Goal: Information Seeking & Learning: Learn about a topic

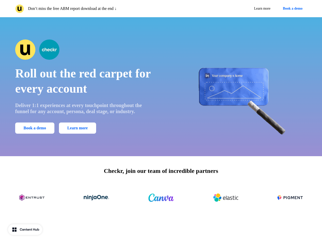
click at [161, 9] on div "Don’t miss the free ABM report download at the end ↓ Learn more Book a demo" at bounding box center [161, 8] width 322 height 17
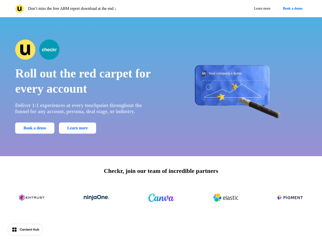
click at [87, 9] on p "Don’t miss the free ABM report download at the end ↓" at bounding box center [72, 9] width 89 height 6
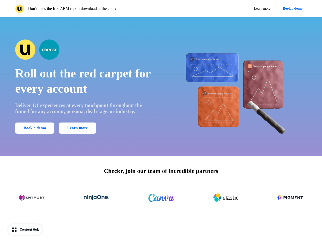
click at [235, 9] on div "Learn more Book a demo" at bounding box center [235, 8] width 144 height 9
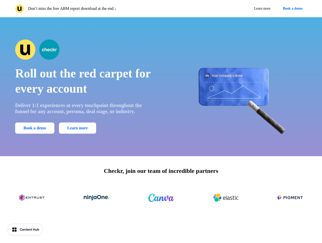
click at [292, 9] on button "Book a demo" at bounding box center [293, 8] width 28 height 9
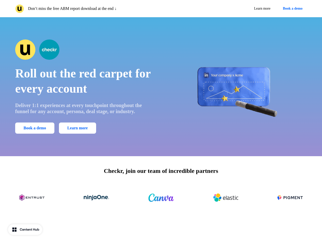
click at [161, 87] on div "Roll out the red carpet for every account Deliver 1:1 experiences at every touc…" at bounding box center [161, 86] width 322 height 139
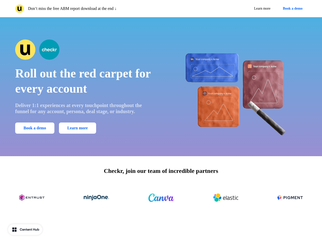
click at [85, 87] on span "Roll out the red carpet for every account" at bounding box center [83, 81] width 136 height 29
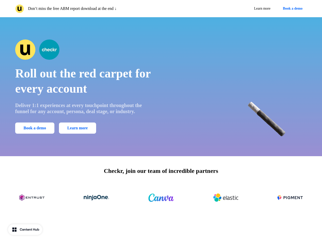
click at [85, 50] on div at bounding box center [84, 50] width 139 height 20
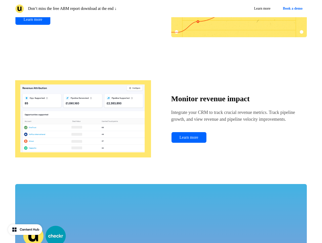
click at [238, 87] on div "Monitor revenue impact Integrate your CRM to track crucial revenue metrics. Tra…" at bounding box center [161, 118] width 292 height 101
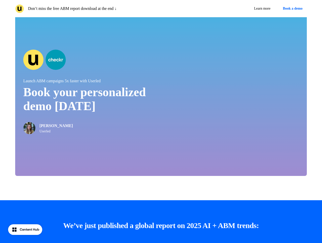
click at [161, 198] on div at bounding box center [161, 192] width 322 height 16
